Goal: Task Accomplishment & Management: Manage account settings

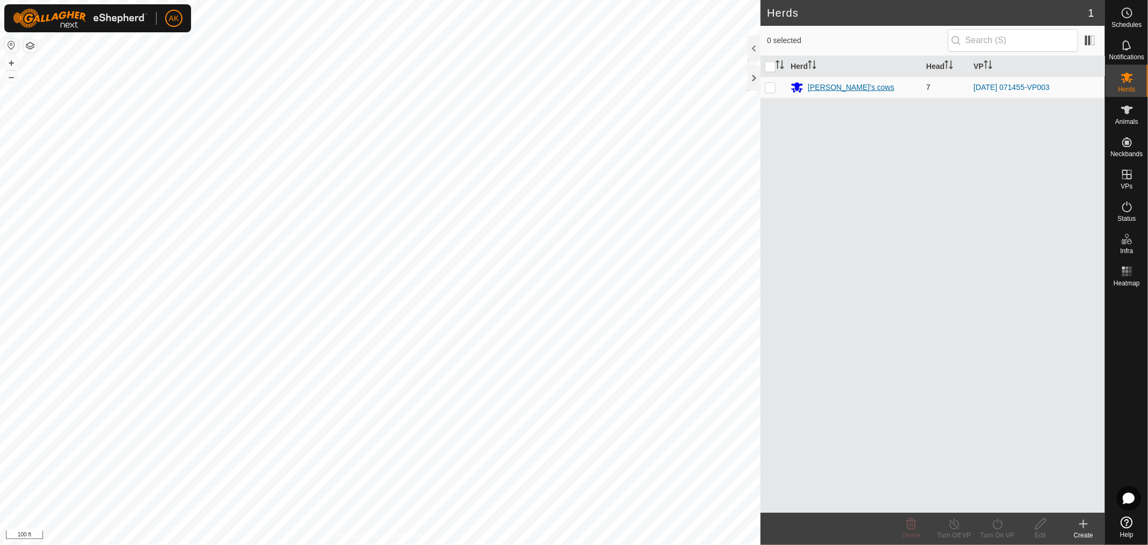
click at [817, 84] on div "[PERSON_NAME]'s cows" at bounding box center [851, 87] width 87 height 11
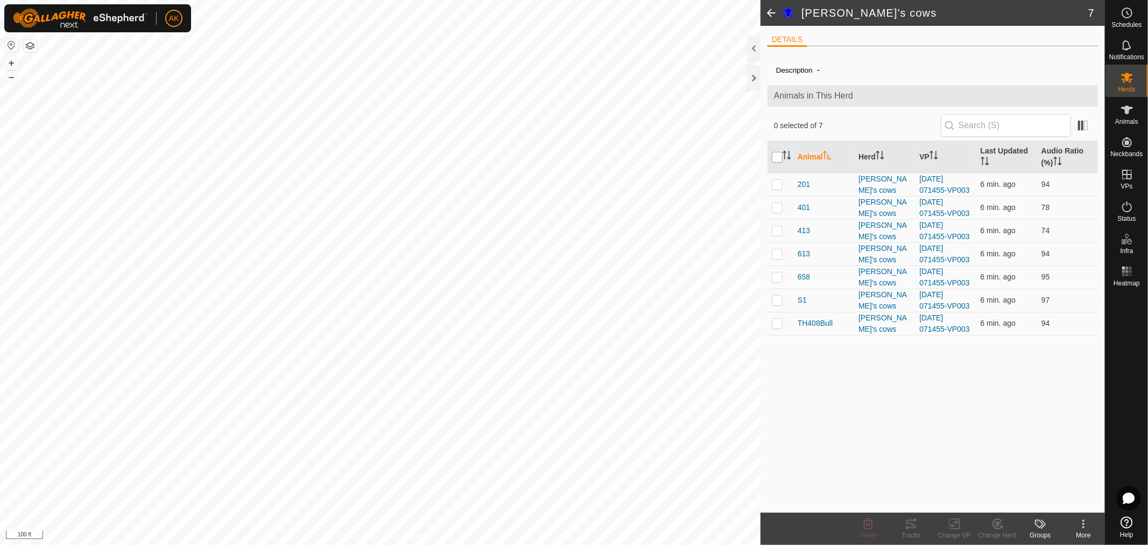
click at [777, 152] on input "checkbox" at bounding box center [777, 157] width 11 height 11
checkbox input "true"
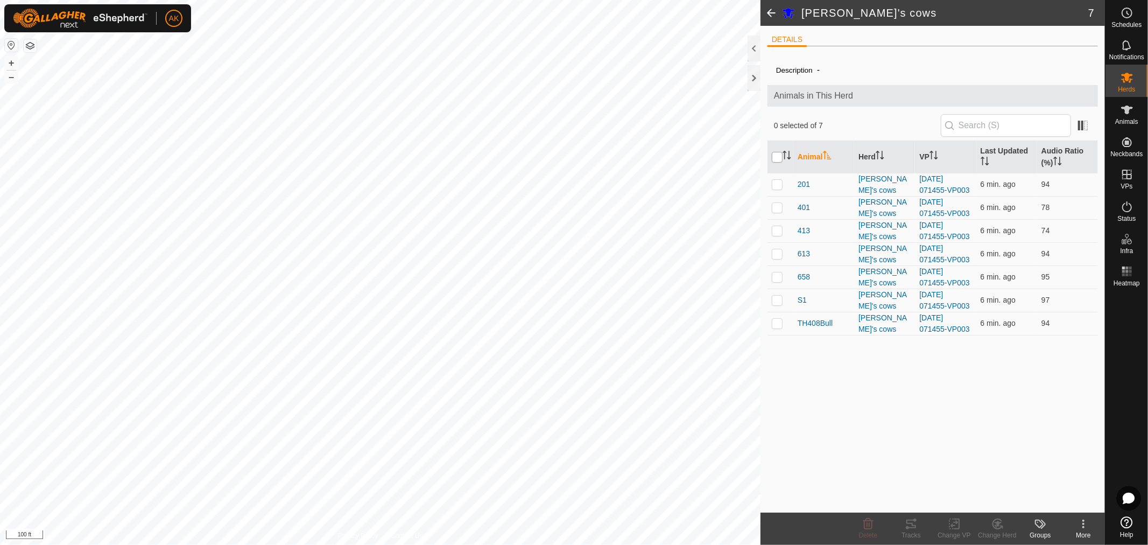
checkbox input "true"
click at [906, 530] on div "Tracks" at bounding box center [911, 535] width 43 height 10
